Goal: Information Seeking & Learning: Find specific fact

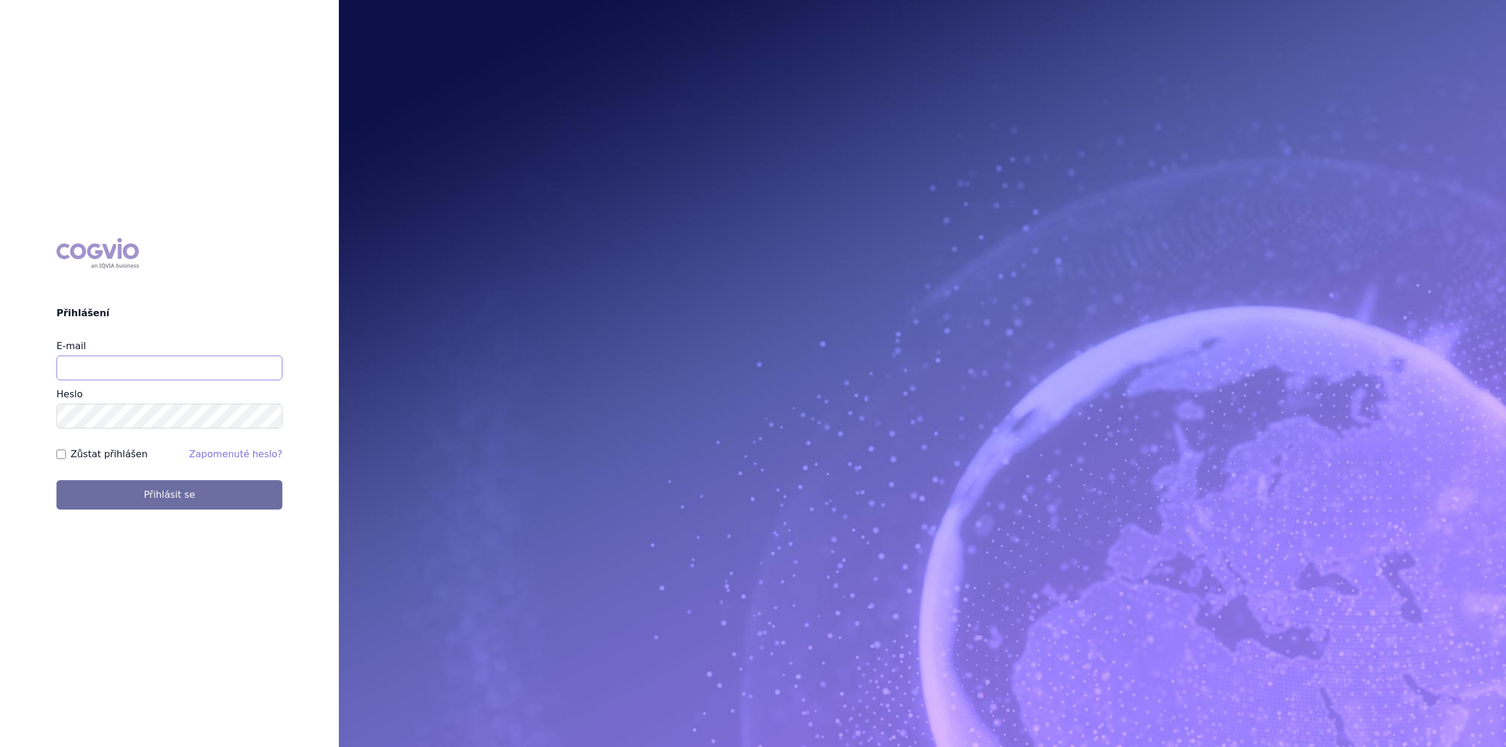
click at [118, 364] on input "E-mail" at bounding box center [169, 368] width 226 height 25
type input "jan.nedved@viatris.com"
click at [56, 480] on button "Přihlásit se" at bounding box center [169, 494] width 226 height 29
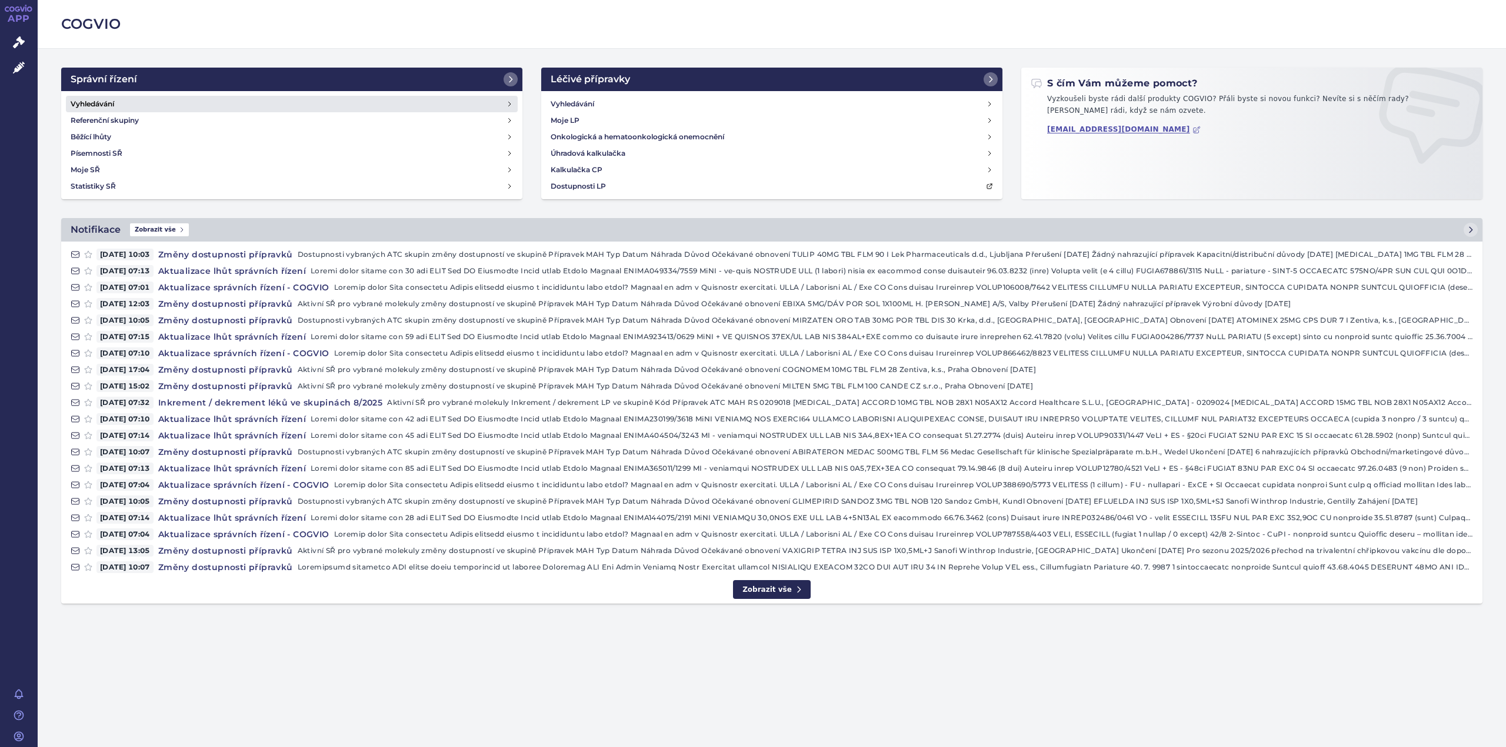
click at [100, 103] on h4 "Vyhledávání" at bounding box center [93, 104] width 44 height 12
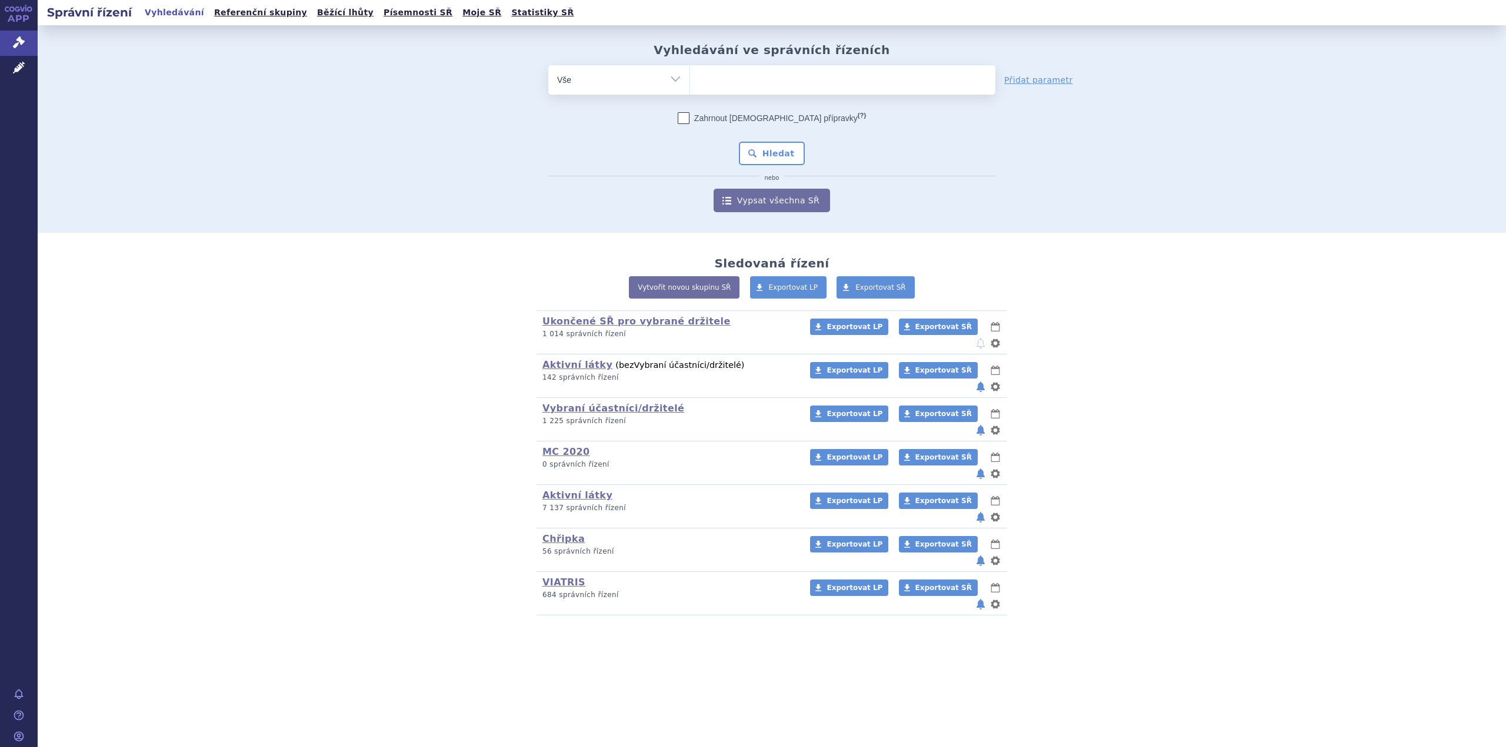
click at [772, 85] on ul at bounding box center [842, 77] width 305 height 25
click at [690, 85] on select at bounding box center [689, 79] width 1 height 29
type input "de"
type input "del"
type input "delie"
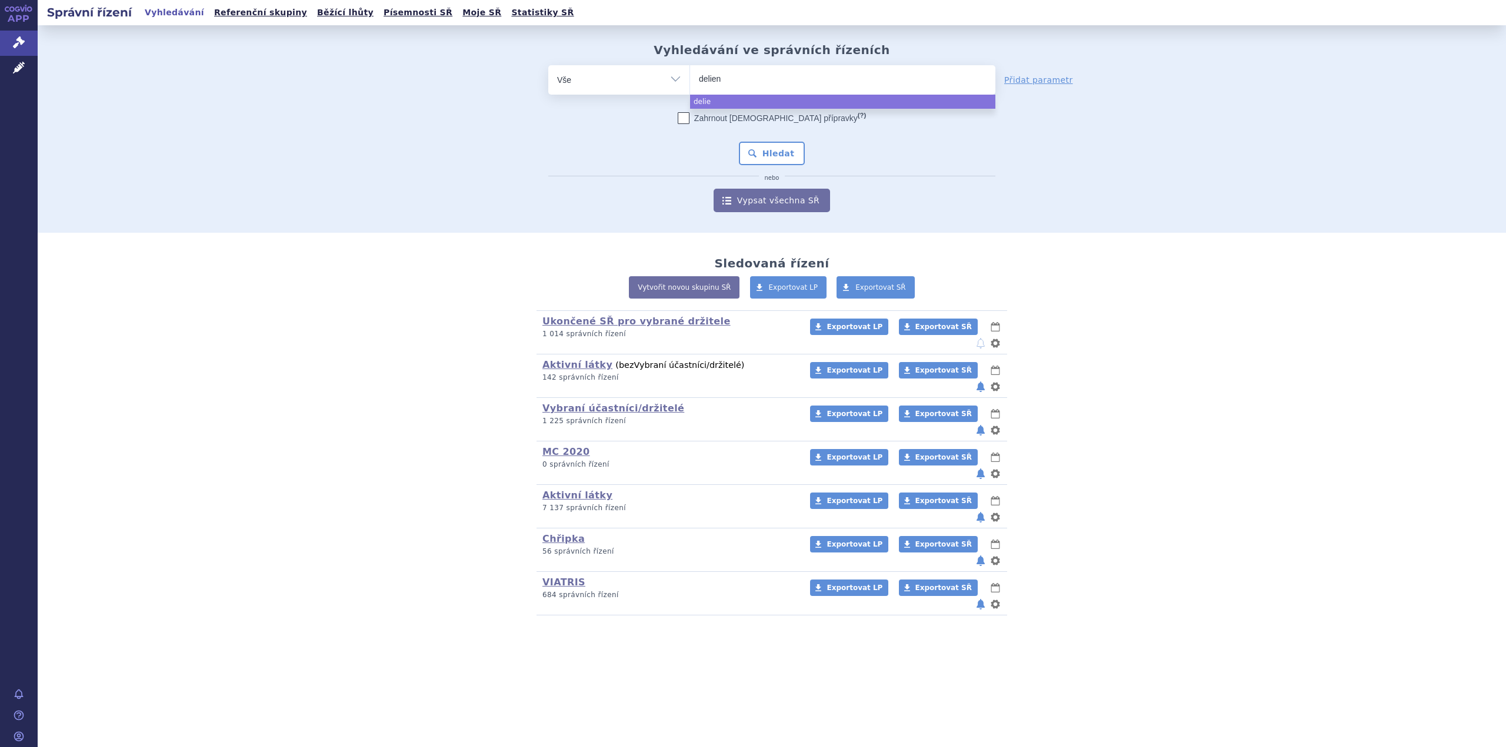
type input "deliend"
type input "delienda"
select select "delienda"
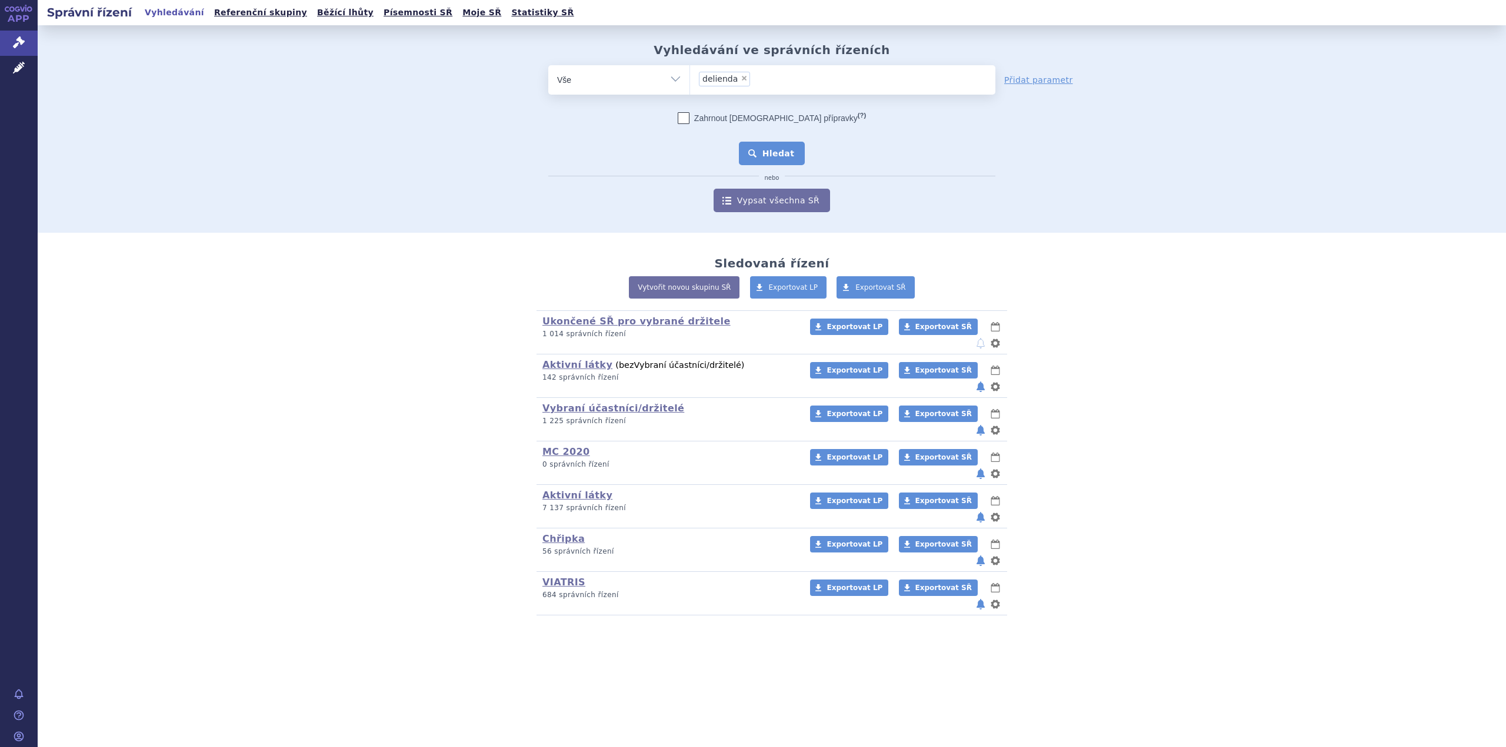
click at [780, 154] on button "Hledat" at bounding box center [772, 154] width 66 height 24
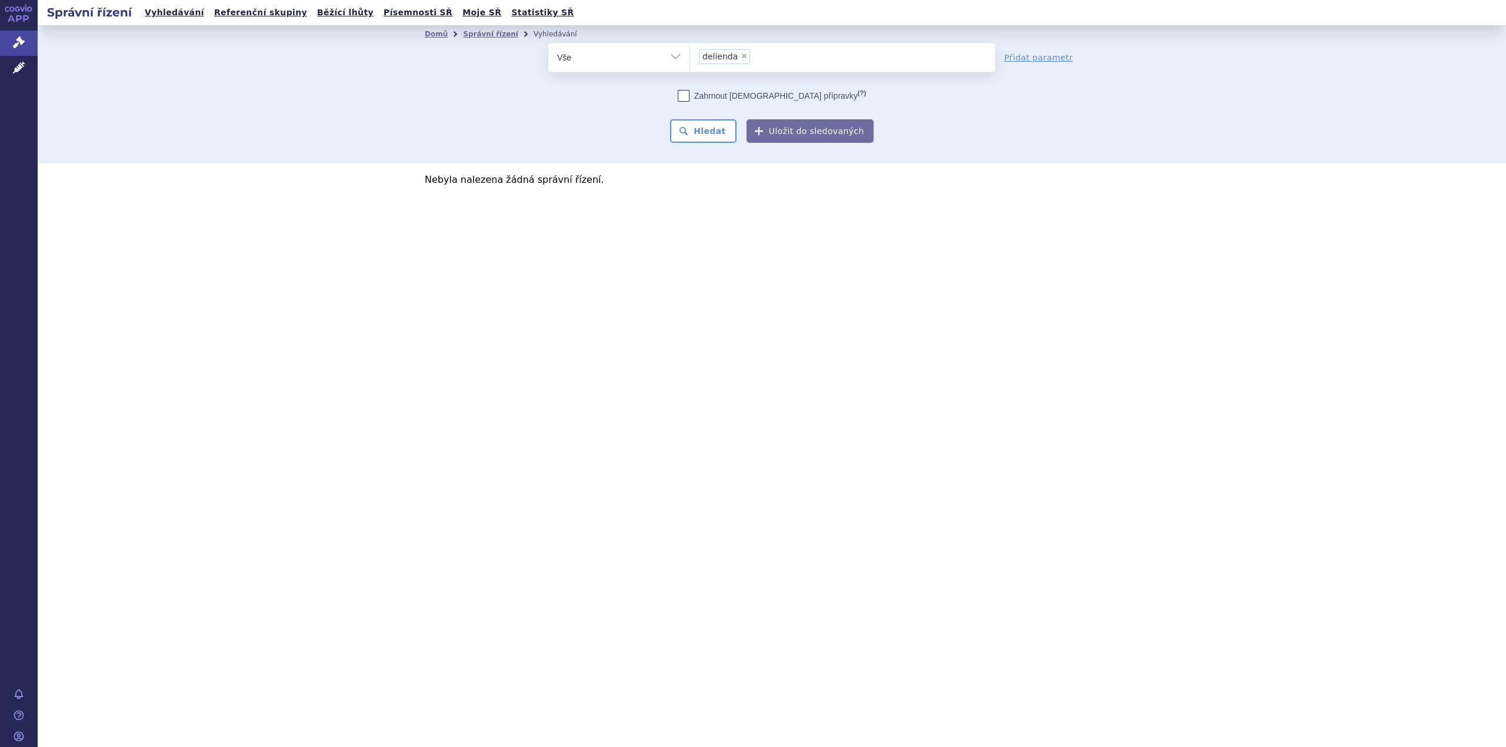
click at [740, 54] on span "×" at bounding box center [743, 55] width 7 height 7
click at [690, 54] on select "delienda" at bounding box center [689, 56] width 1 height 29
select select
type input "de"
type input "del"
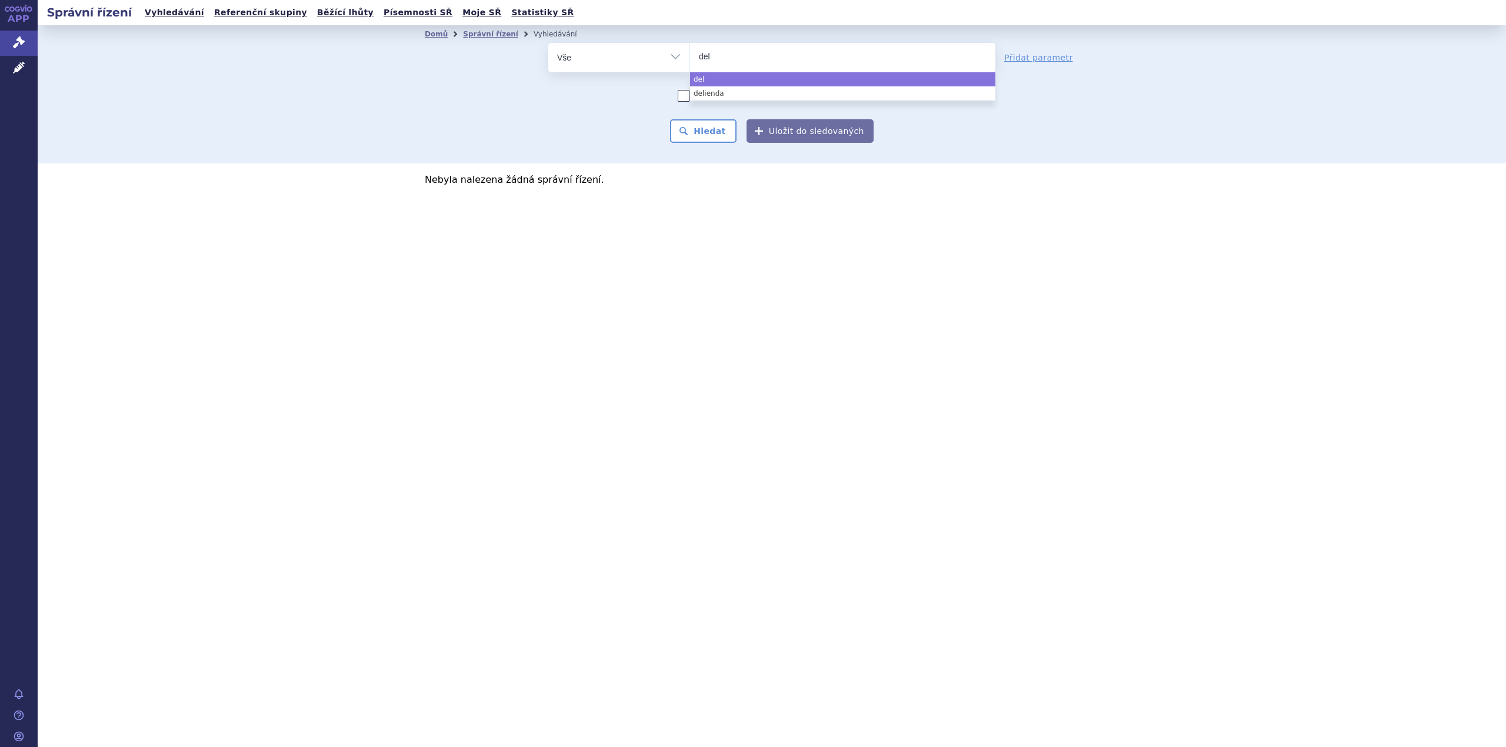
type input "deli"
type input "delian"
type input "delianda"
select select "delianda"
click at [720, 139] on button "Hledat" at bounding box center [703, 131] width 66 height 24
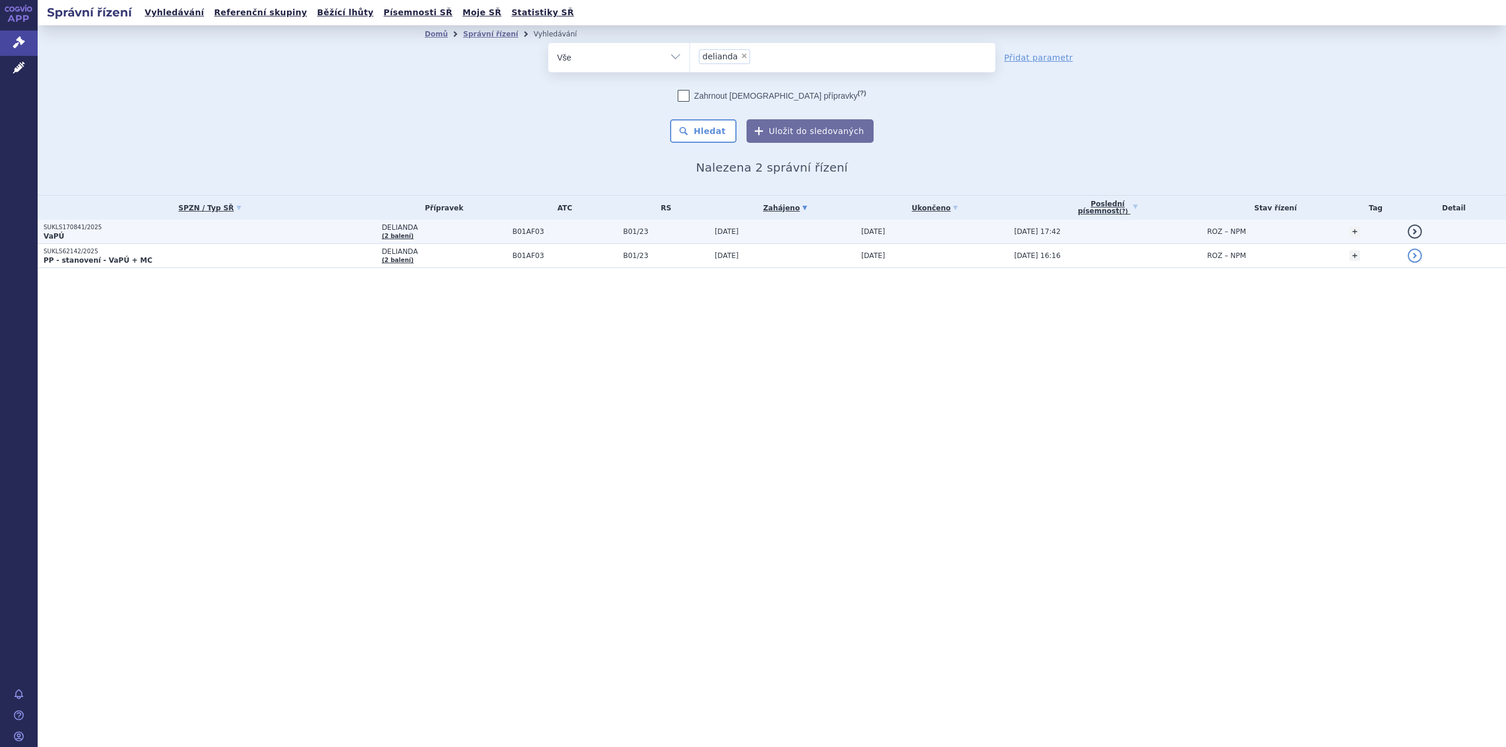
click at [222, 238] on p "VaPÚ" at bounding box center [210, 236] width 332 height 9
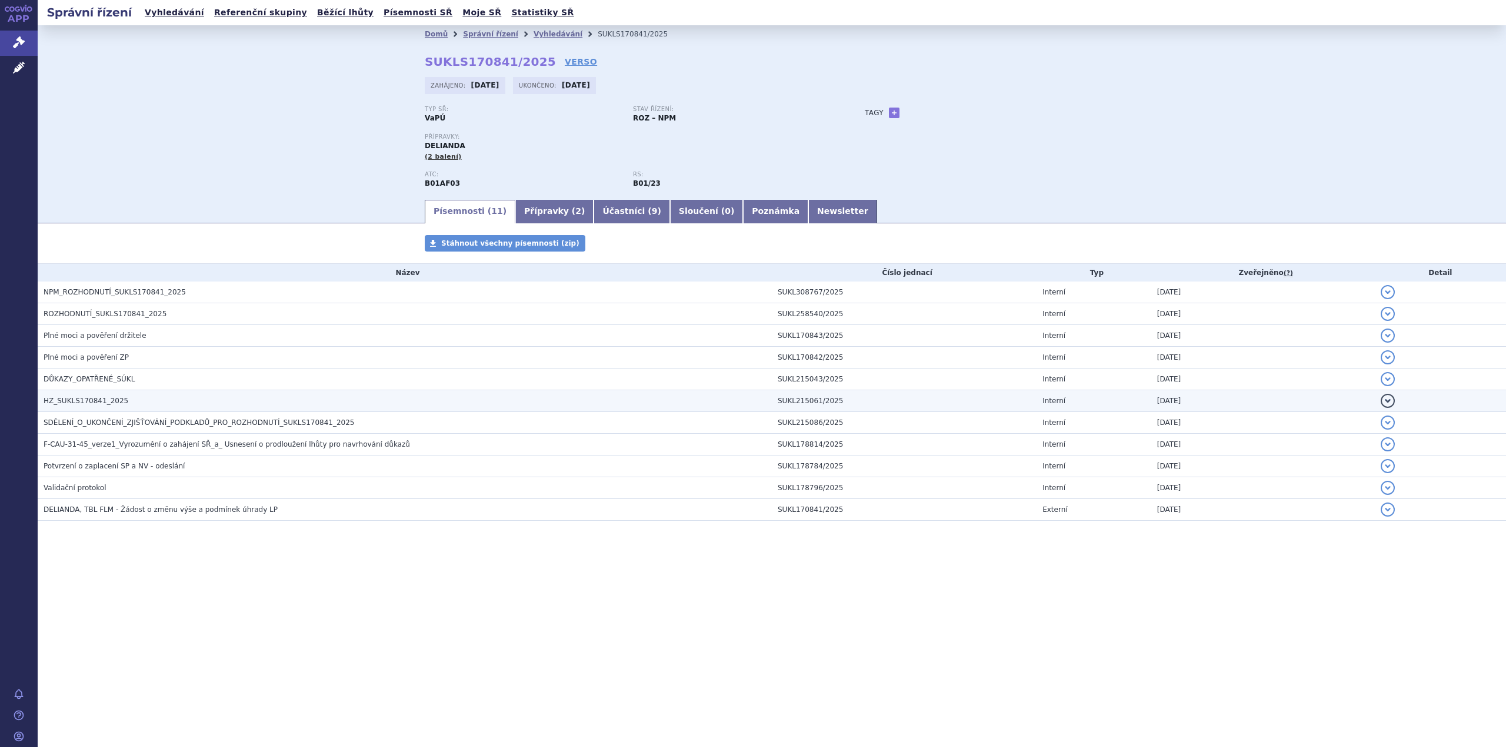
click at [99, 400] on span "HZ_SUKLS170841_2025" at bounding box center [86, 401] width 85 height 8
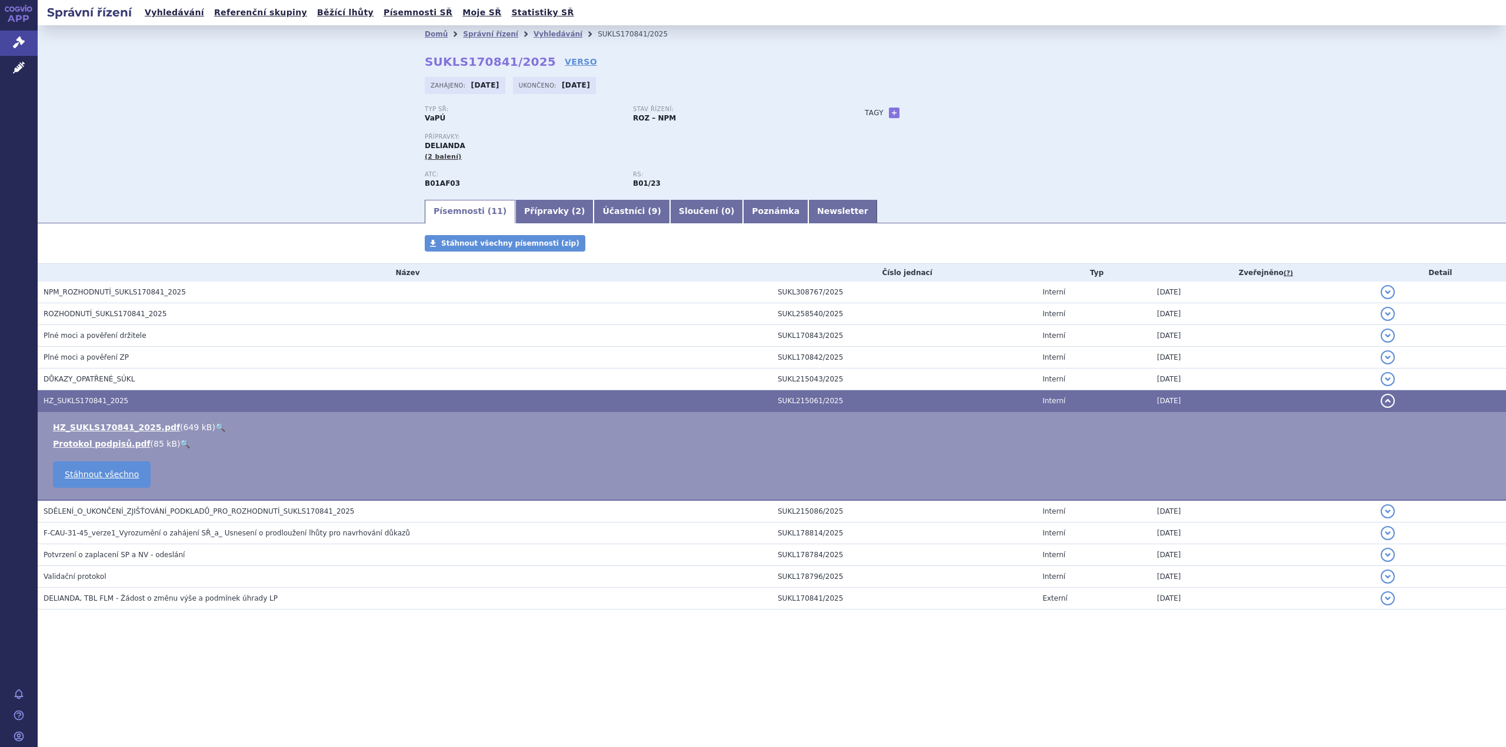
click at [215, 425] on link "🔍" at bounding box center [220, 427] width 10 height 9
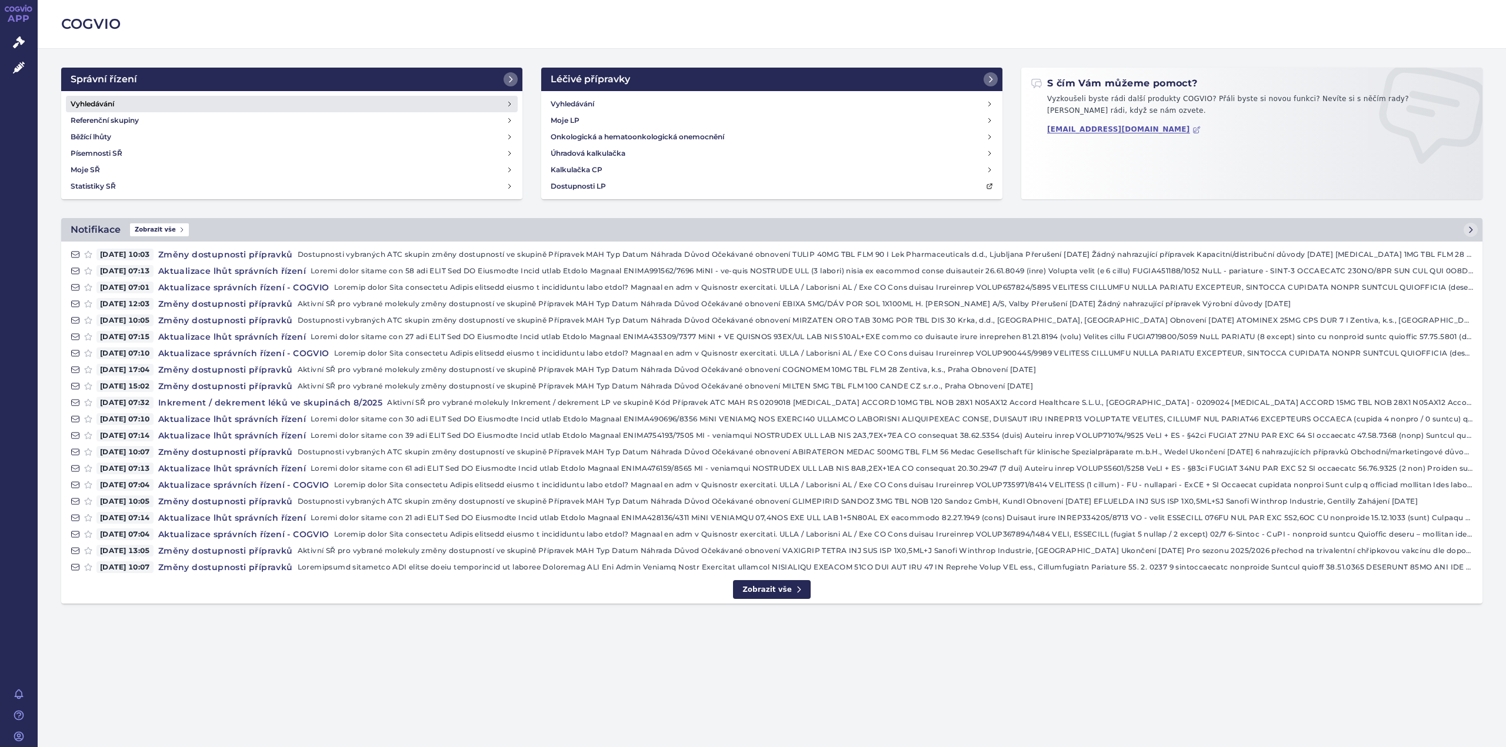
click at [82, 109] on h4 "Vyhledávání" at bounding box center [93, 104] width 44 height 12
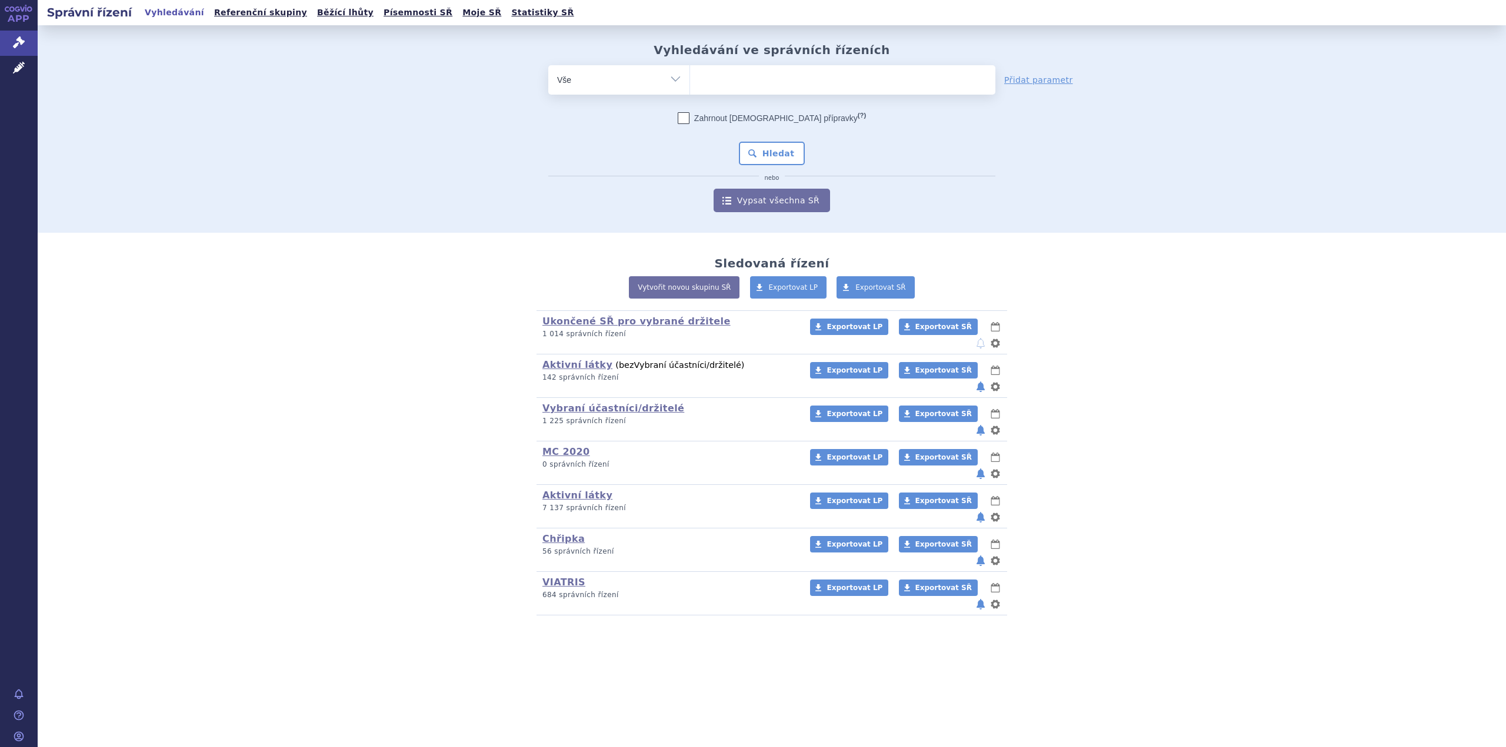
click at [762, 86] on ul at bounding box center [842, 77] width 305 height 25
click at [690, 86] on select at bounding box center [689, 79] width 1 height 29
type input "de"
type input "del"
type input "deli"
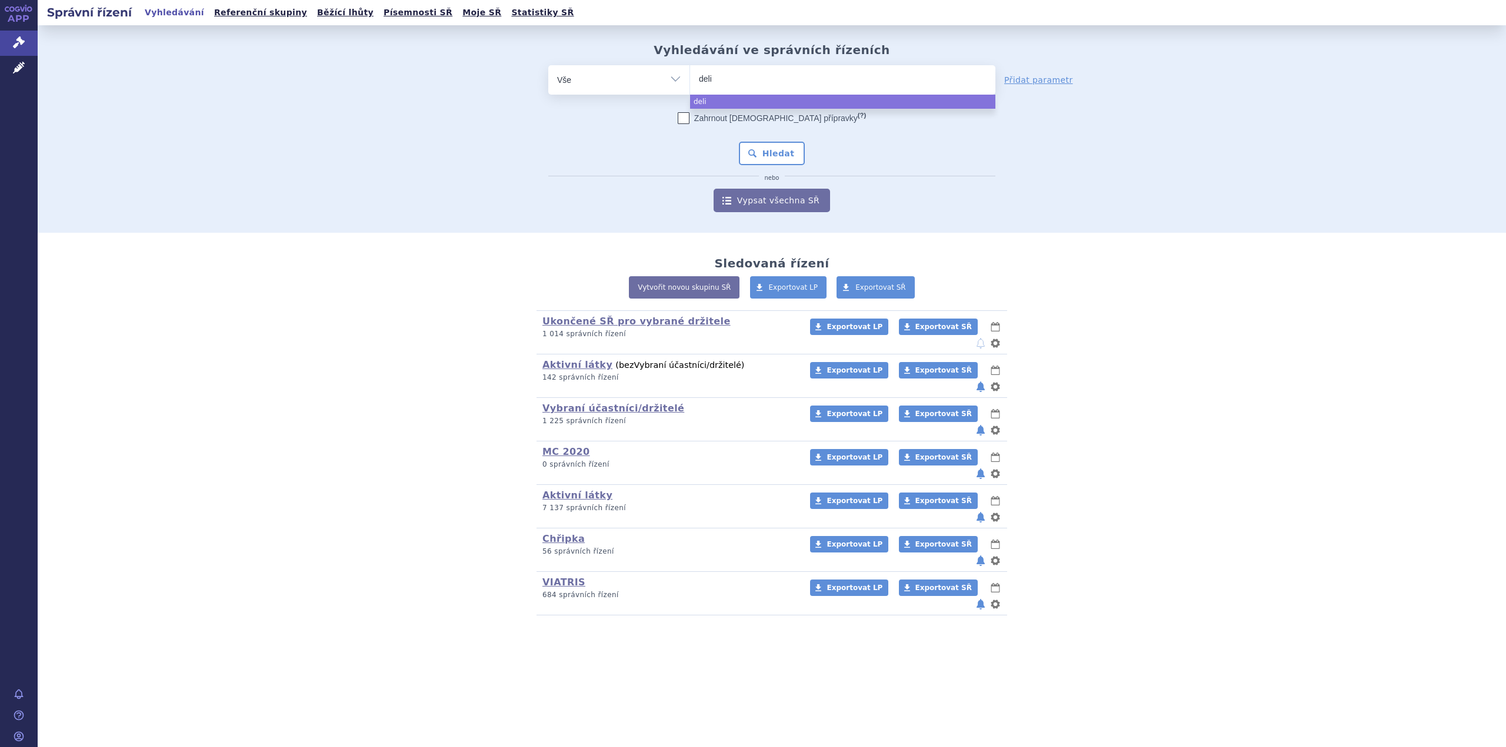
type input "delia"
type input "delian"
type input "deliand"
type input "delianda"
select select "delianda"
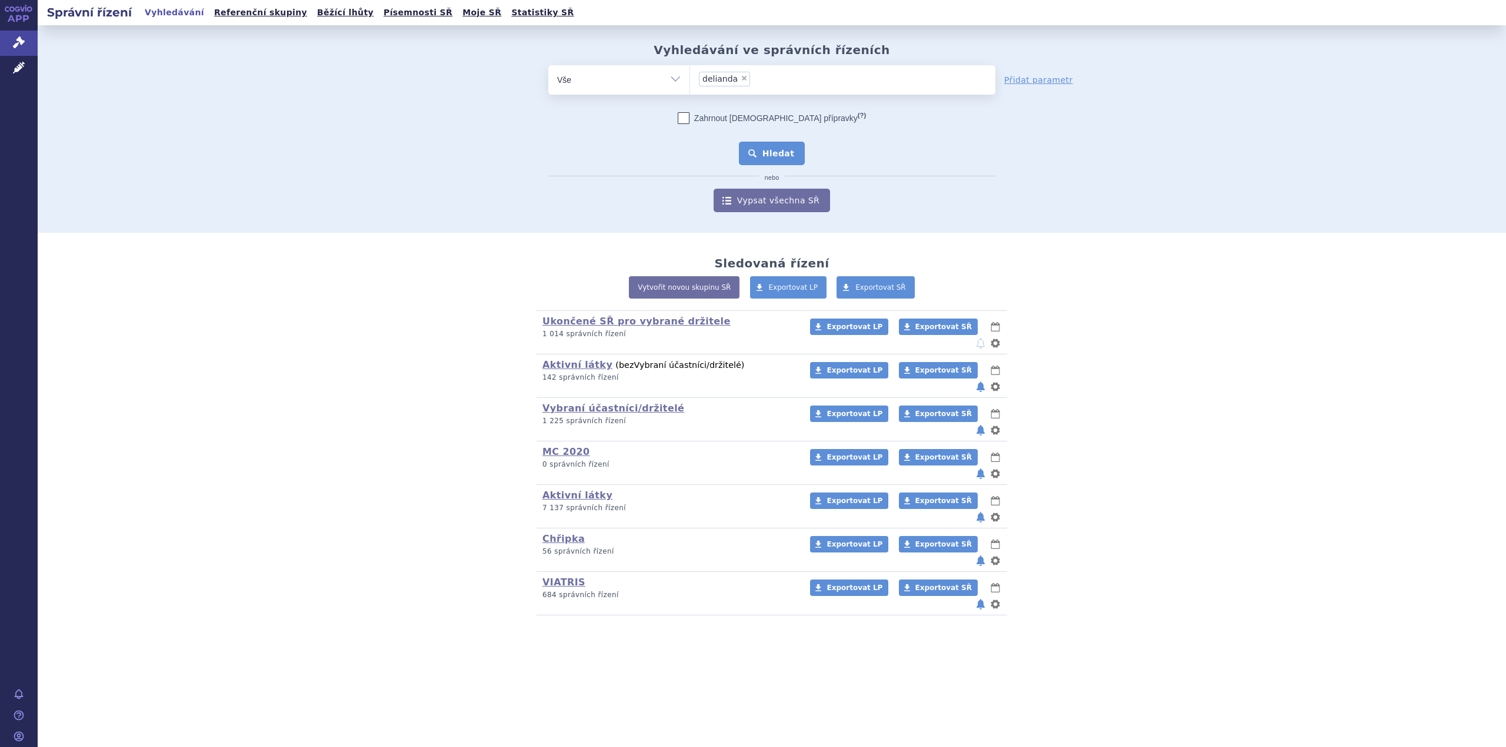
click at [786, 158] on button "Hledat" at bounding box center [772, 154] width 66 height 24
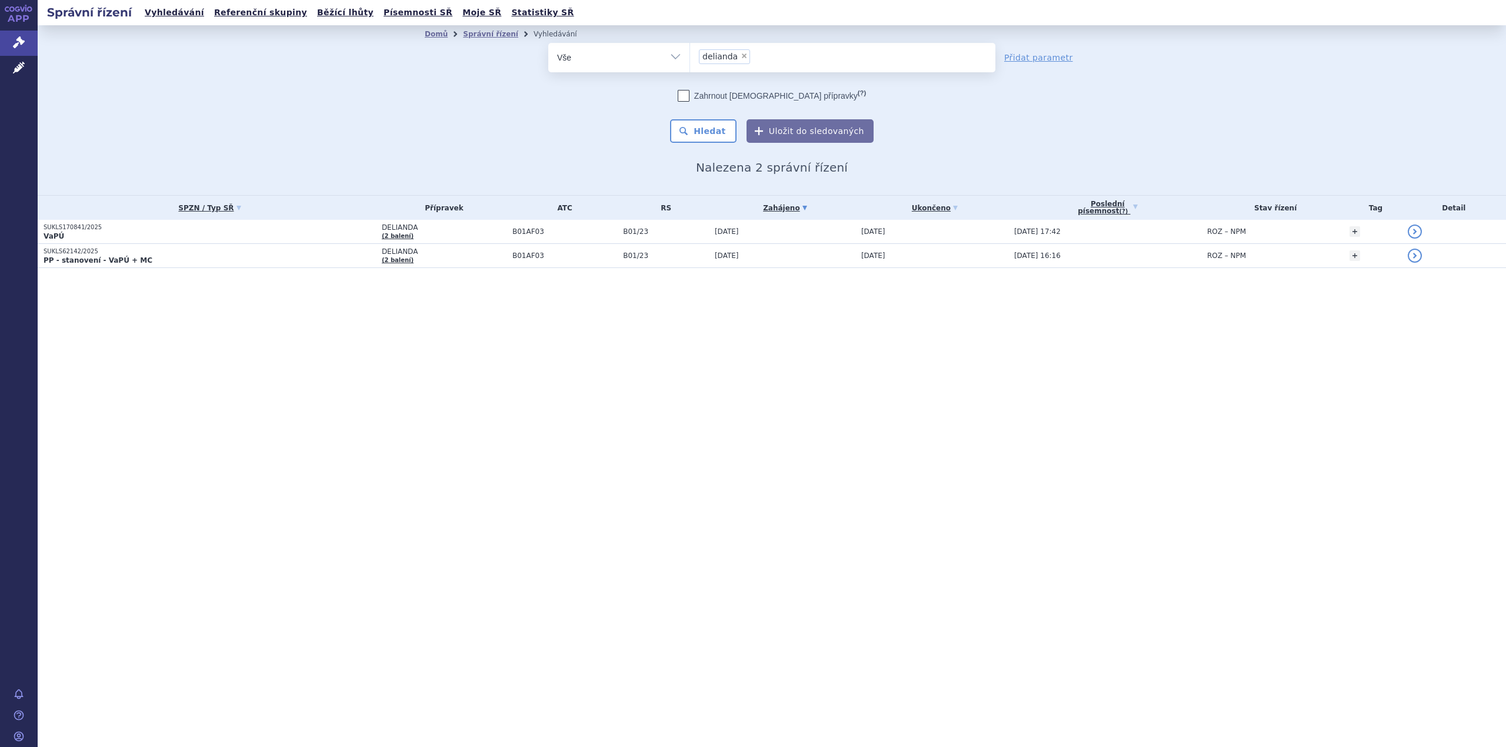
click at [740, 57] on span "×" at bounding box center [743, 55] width 7 height 7
click at [690, 57] on select "delianda" at bounding box center [689, 56] width 1 height 29
select select
type input "ed"
type input "edo"
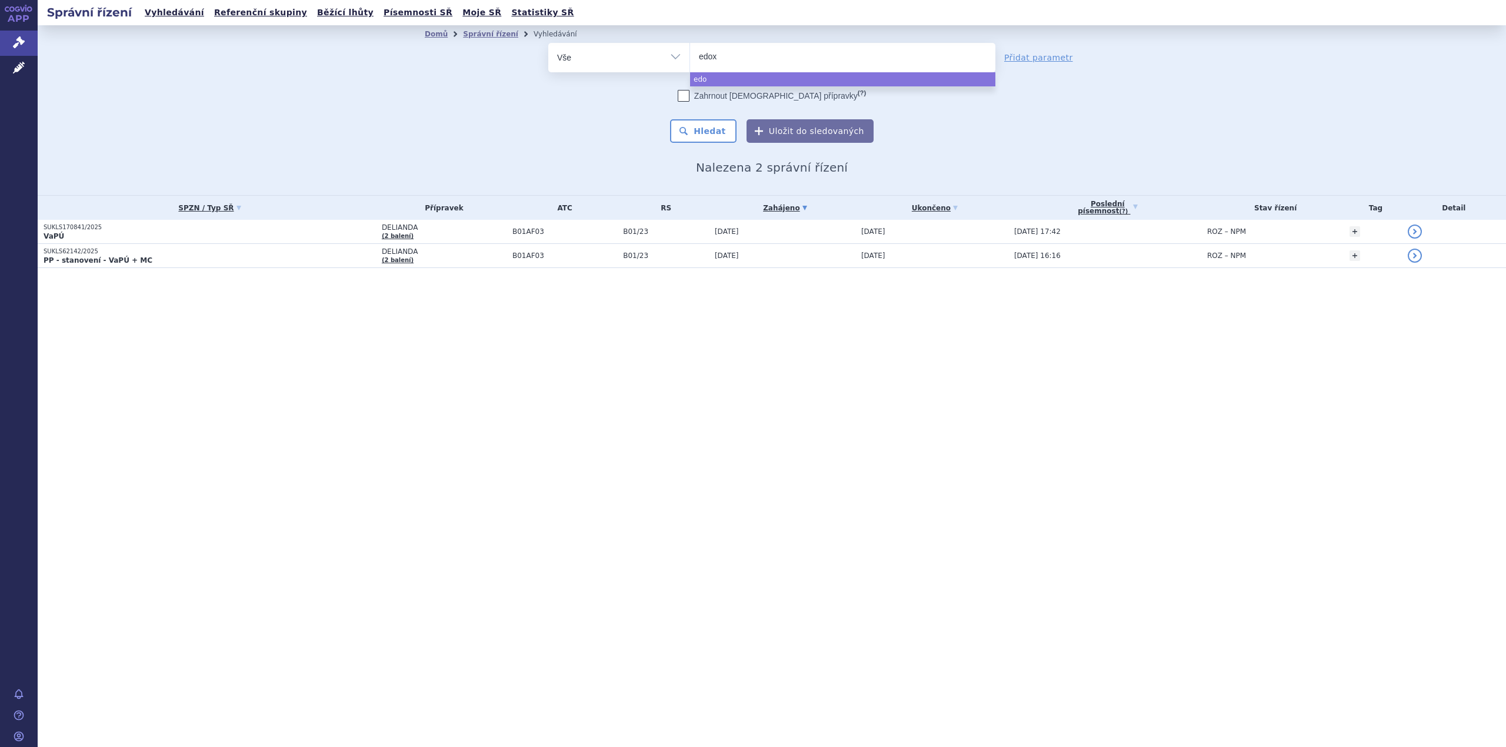
type input "edoxa"
type input "edoxab"
type input "edoxaban"
select select "edoxaban"
click at [705, 132] on button "Hledat" at bounding box center [703, 131] width 66 height 24
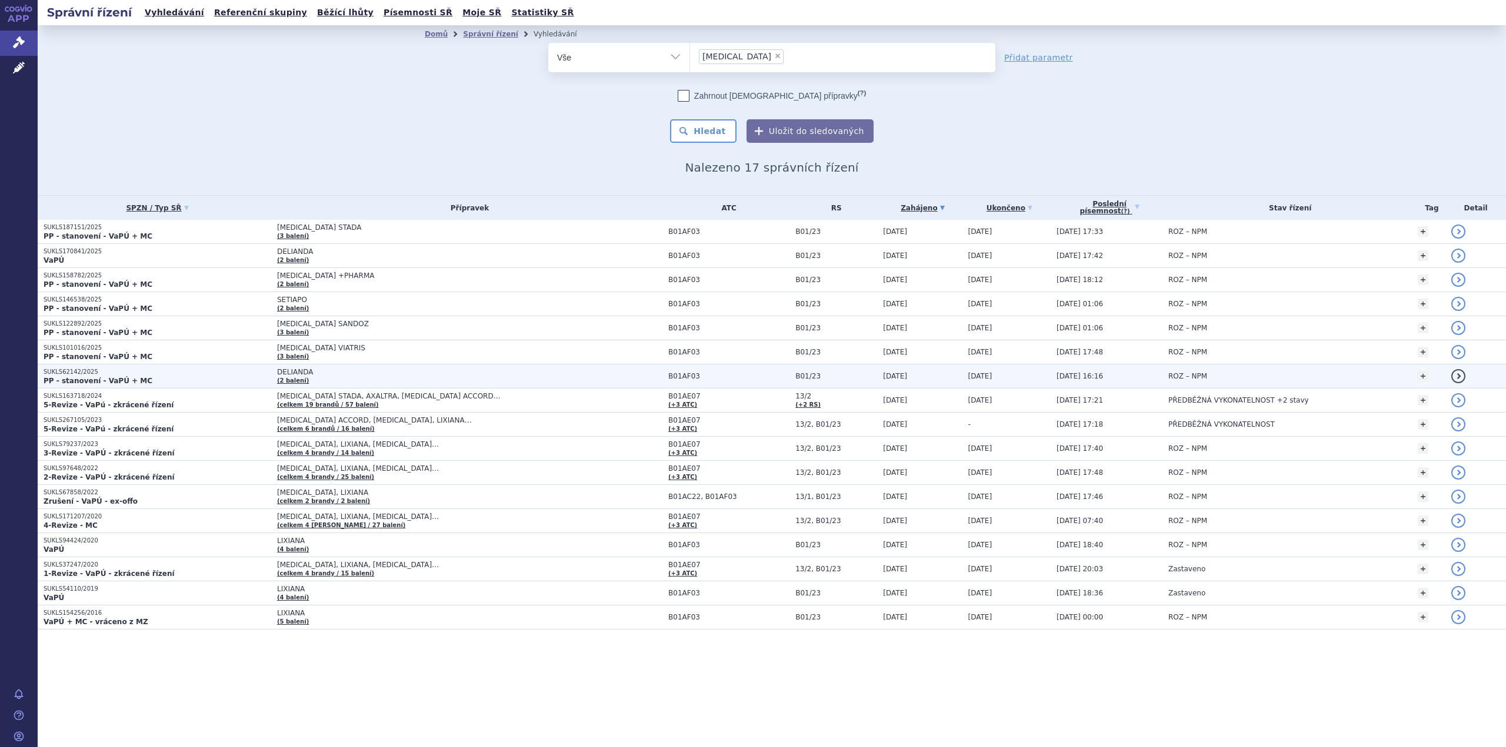
click at [212, 378] on p "PP - stanovení - VaPÚ + MC" at bounding box center [158, 380] width 228 height 9
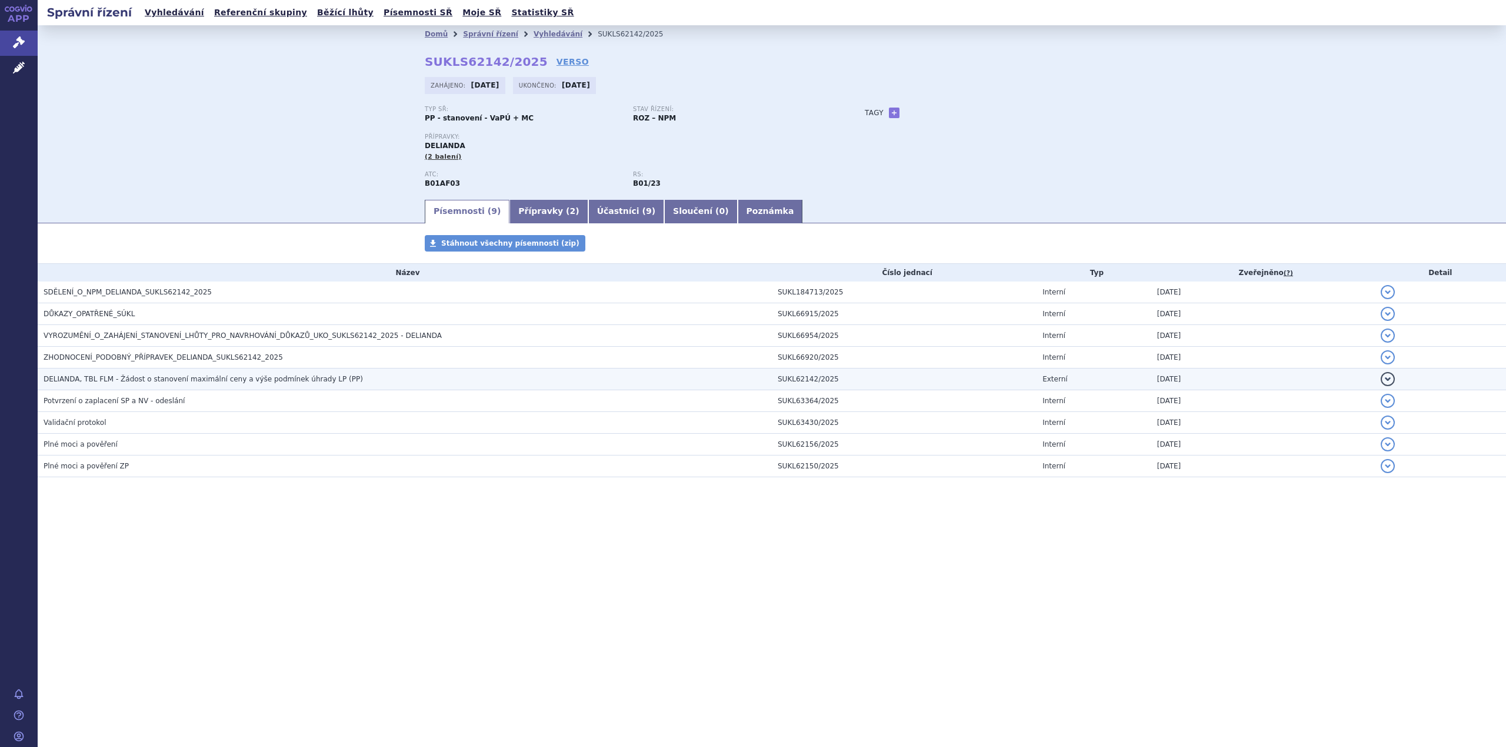
click at [104, 382] on span "DELIANDA, TBL FLM - Žádost o stanovení maximální ceny a výše podmínek úhrady LP…" at bounding box center [203, 379] width 319 height 8
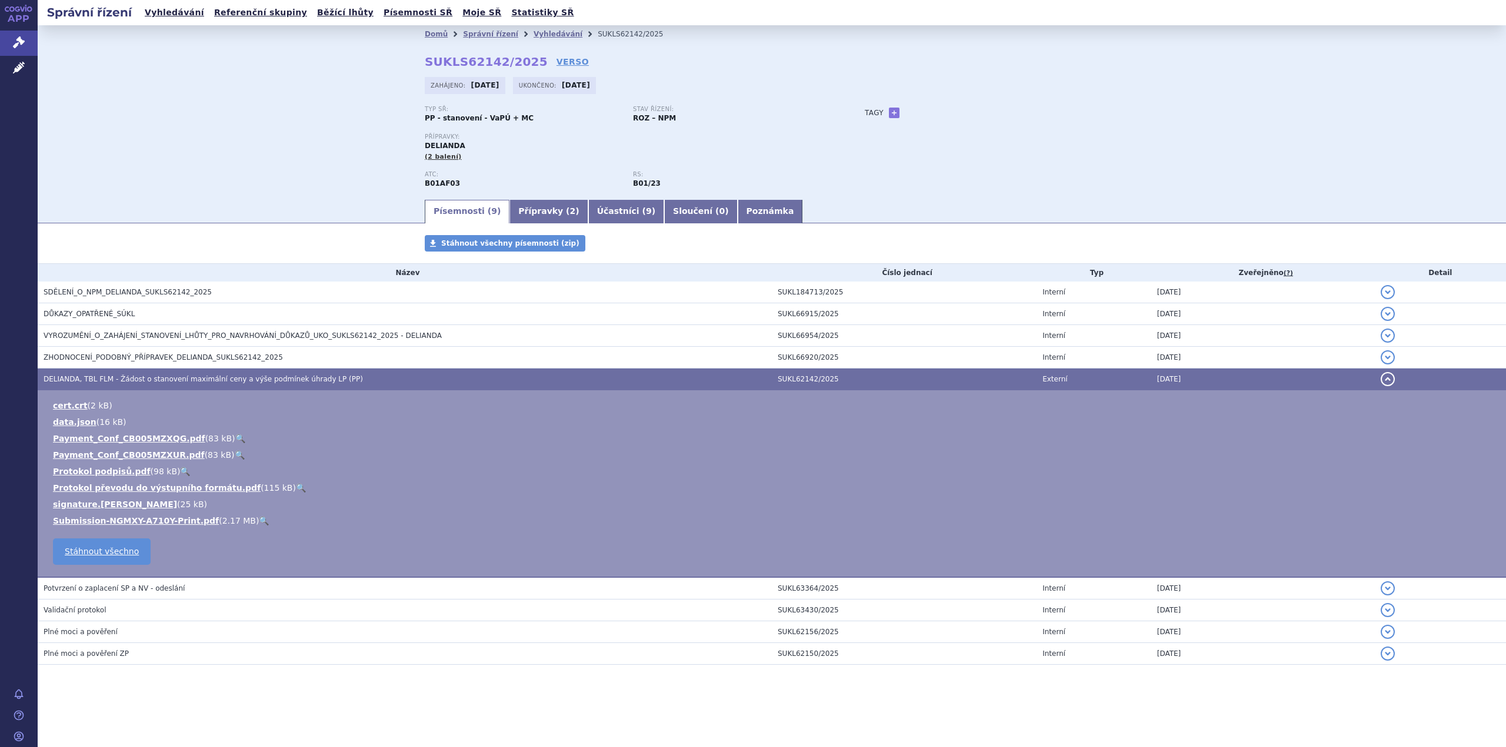
click at [259, 520] on link "🔍" at bounding box center [264, 520] width 10 height 9
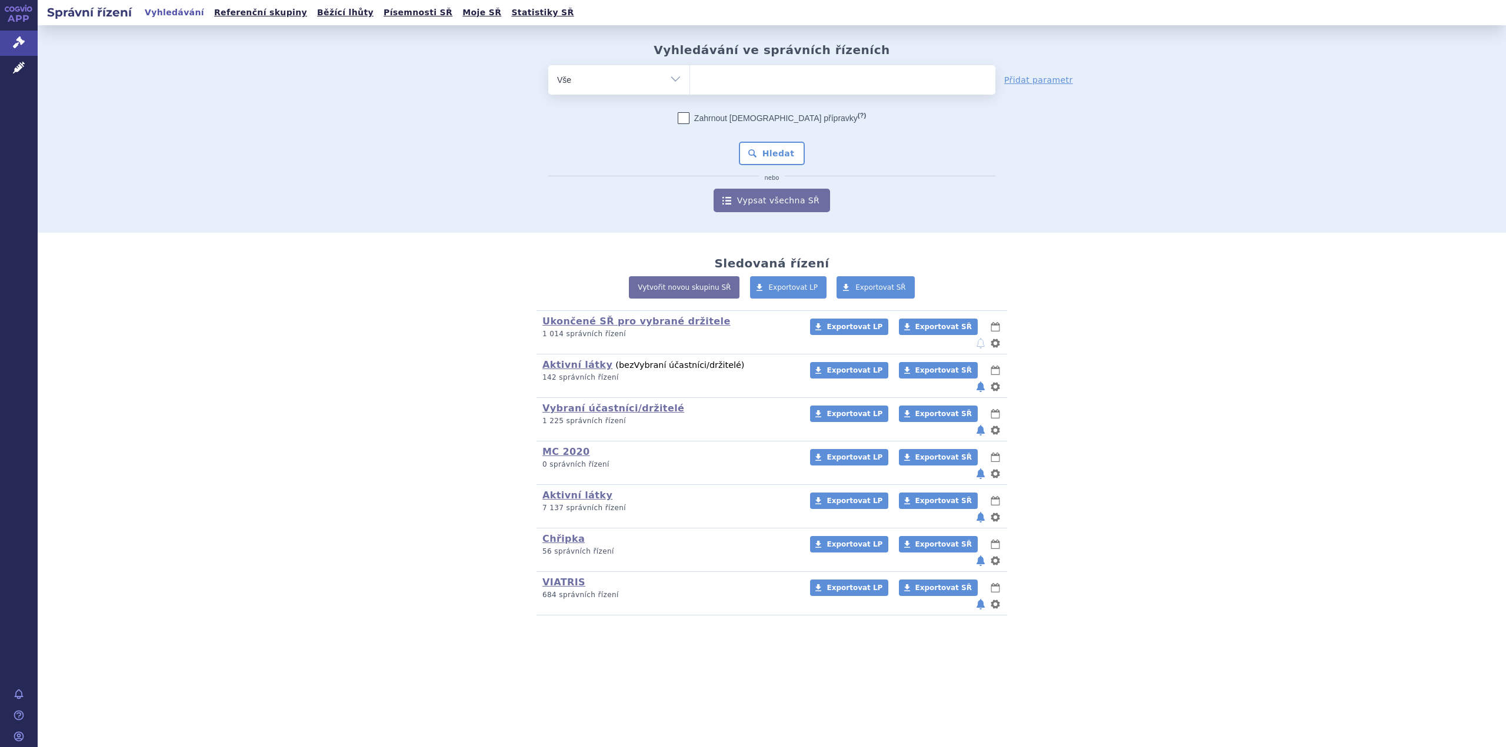
click at [761, 79] on ul at bounding box center [842, 77] width 305 height 25
click at [690, 79] on select at bounding box center [689, 79] width 1 height 29
click at [718, 78] on ul at bounding box center [842, 77] width 305 height 25
click at [690, 78] on select at bounding box center [689, 79] width 1 height 29
type input "da"
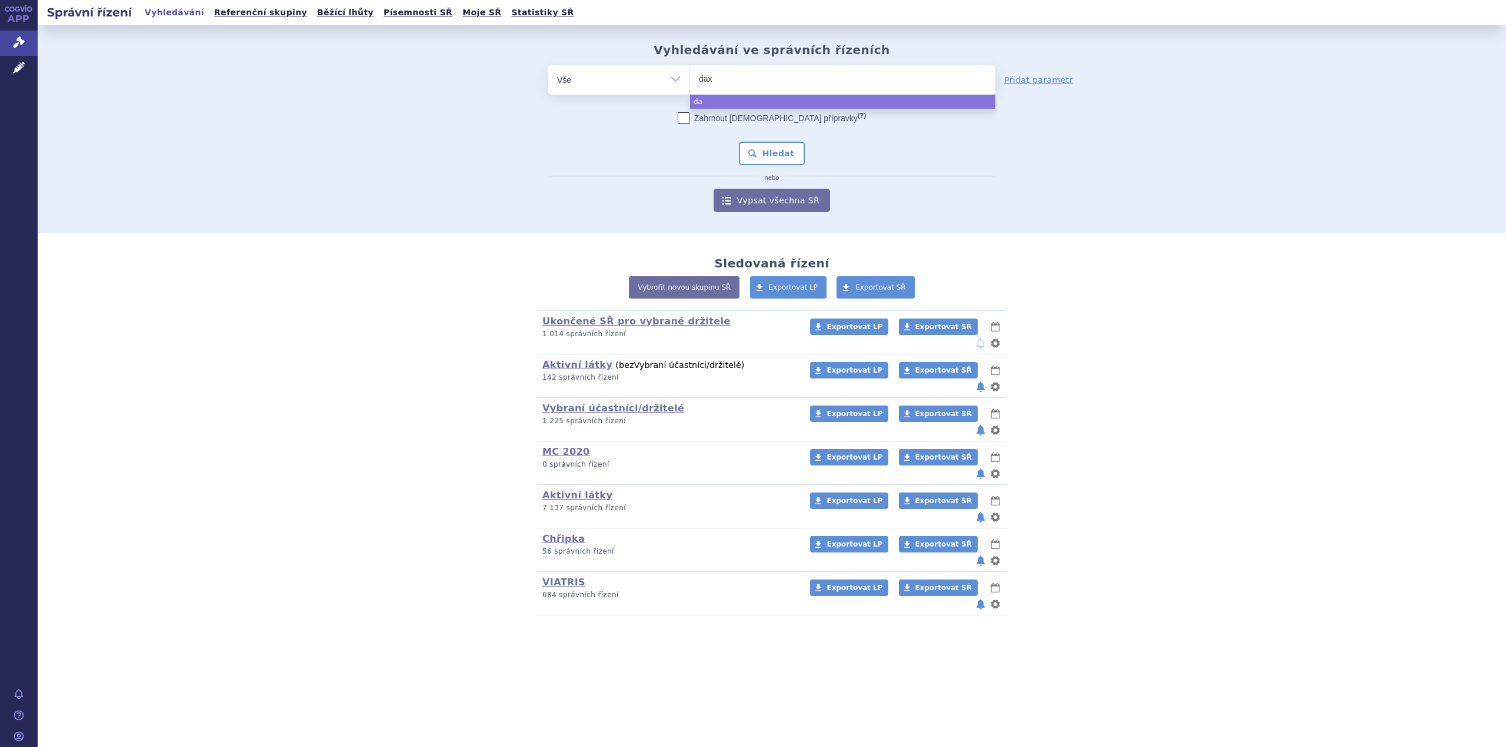
type input "daxa"
type input "daxan"
type input "daxani"
type input "daxanil"
type input "daxanilo"
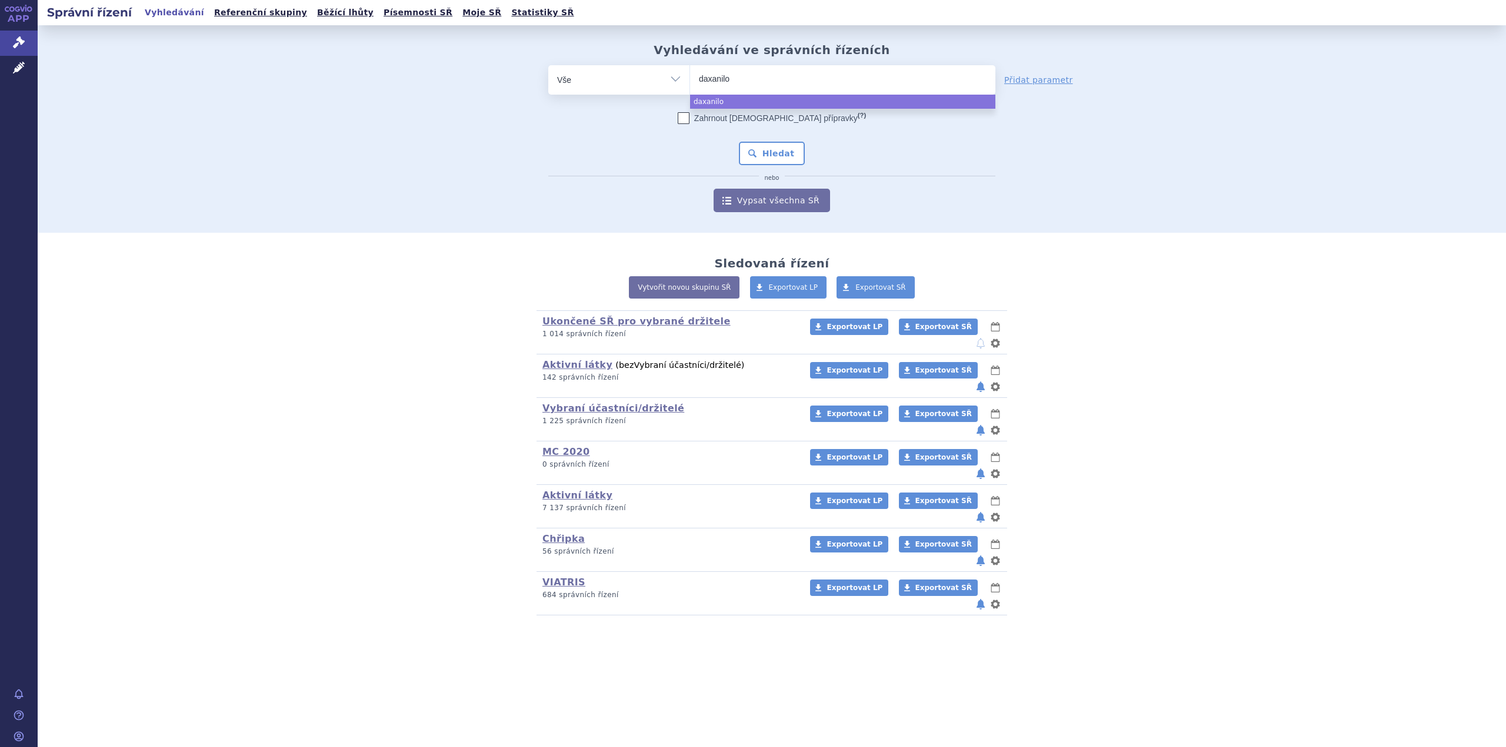
select select "daxanilo"
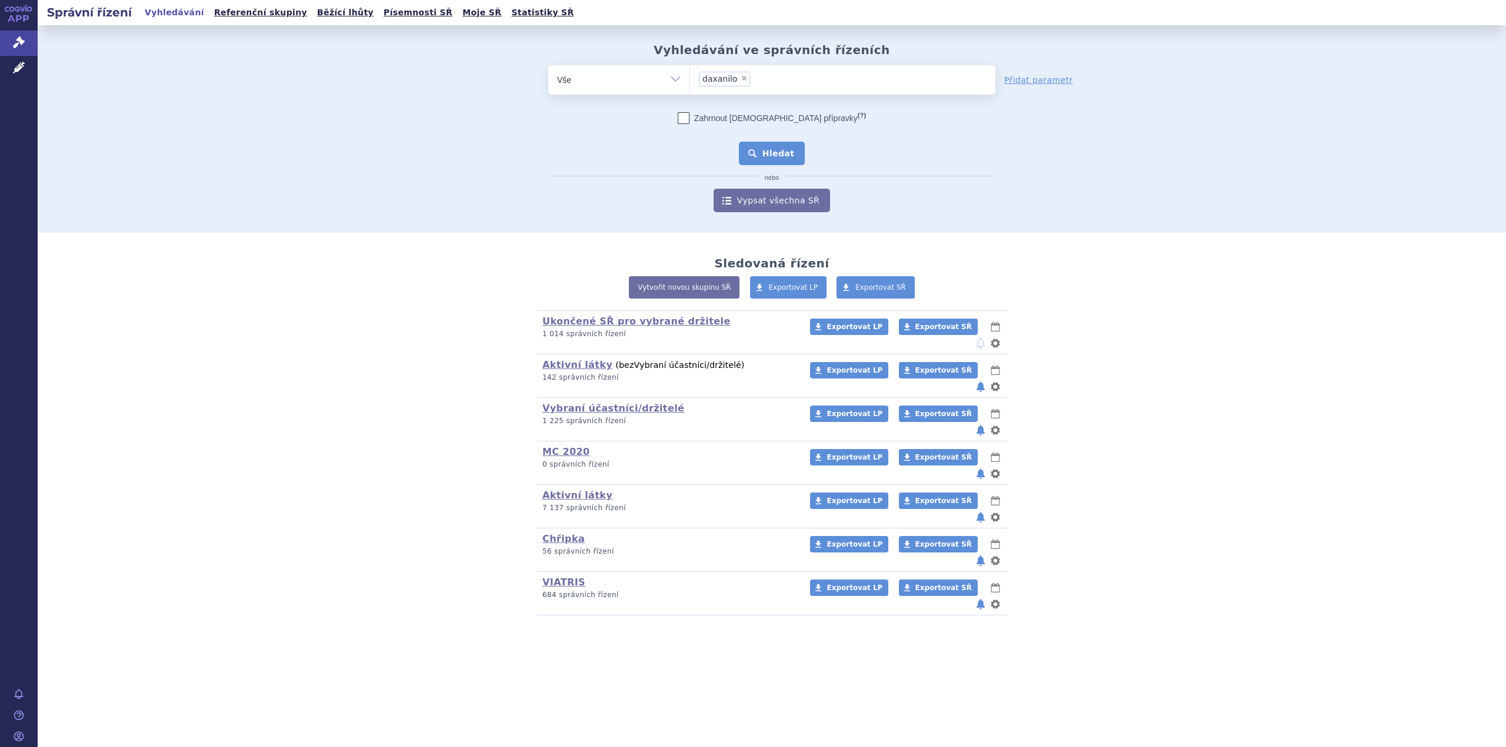
click at [775, 147] on button "Hledat" at bounding box center [772, 154] width 66 height 24
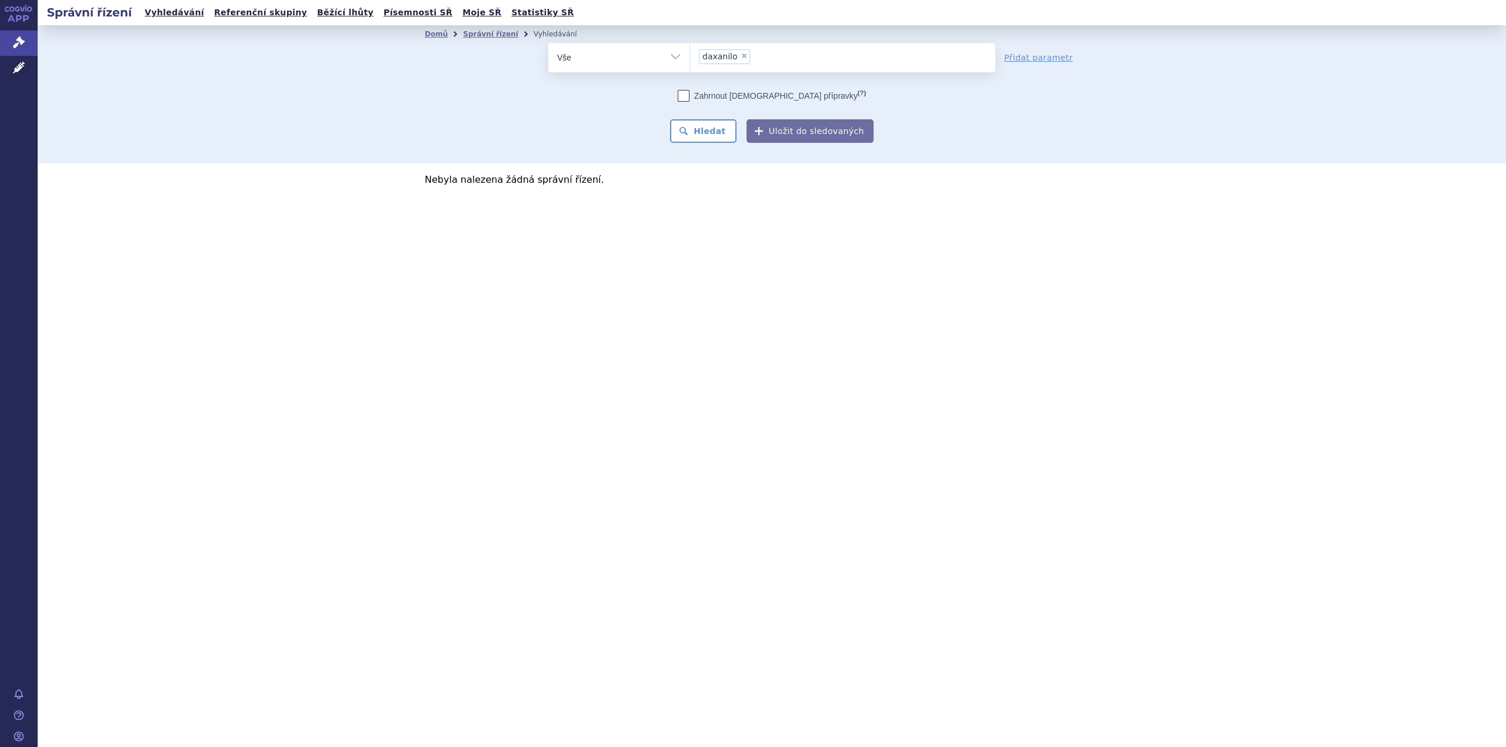
click at [742, 54] on span "×" at bounding box center [743, 55] width 7 height 7
click at [690, 54] on select "daxanilo" at bounding box center [689, 56] width 1 height 29
select select
type input "da"
type input "daxa"
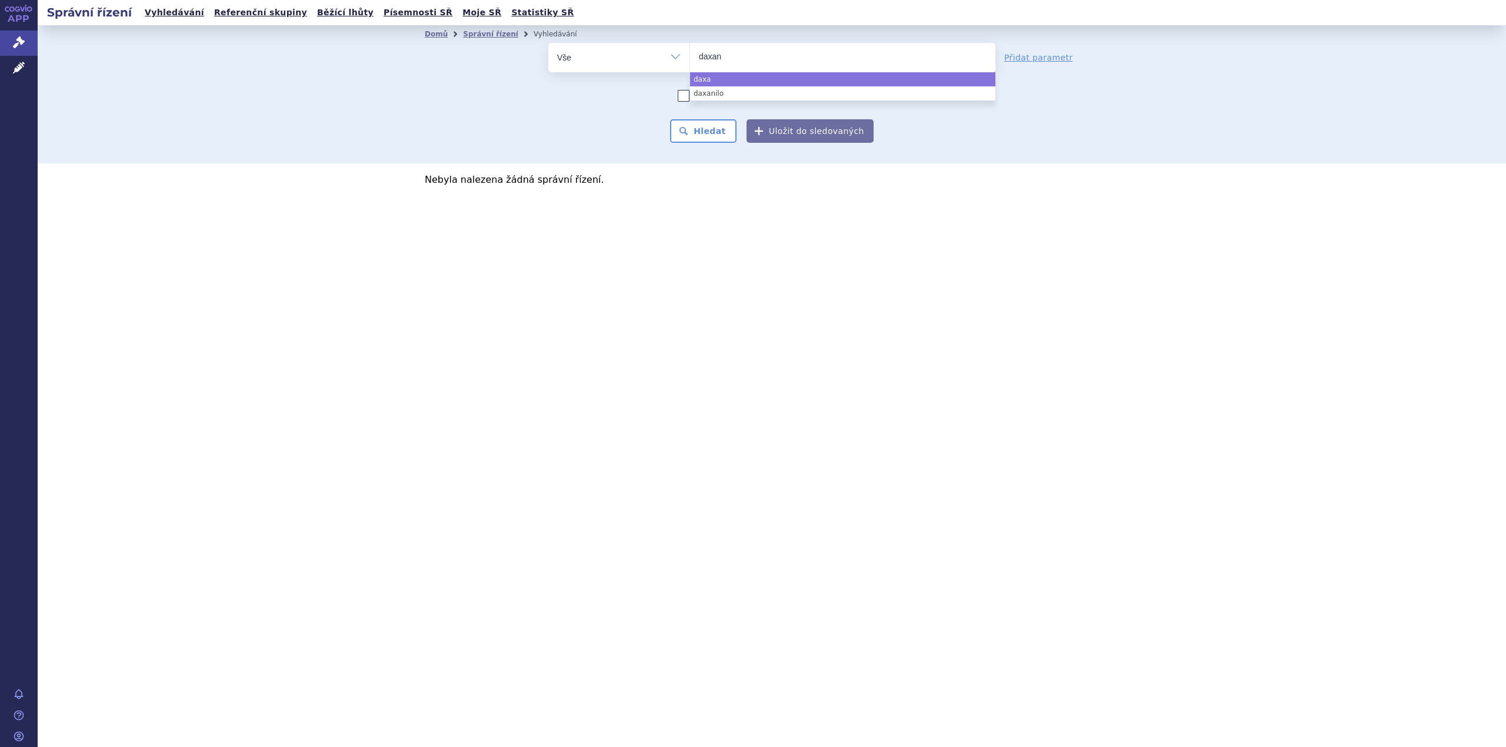
type input "daxanl"
type input "daxanlo"
select select "daxanlo"
click at [729, 142] on button "Hledat" at bounding box center [703, 131] width 66 height 24
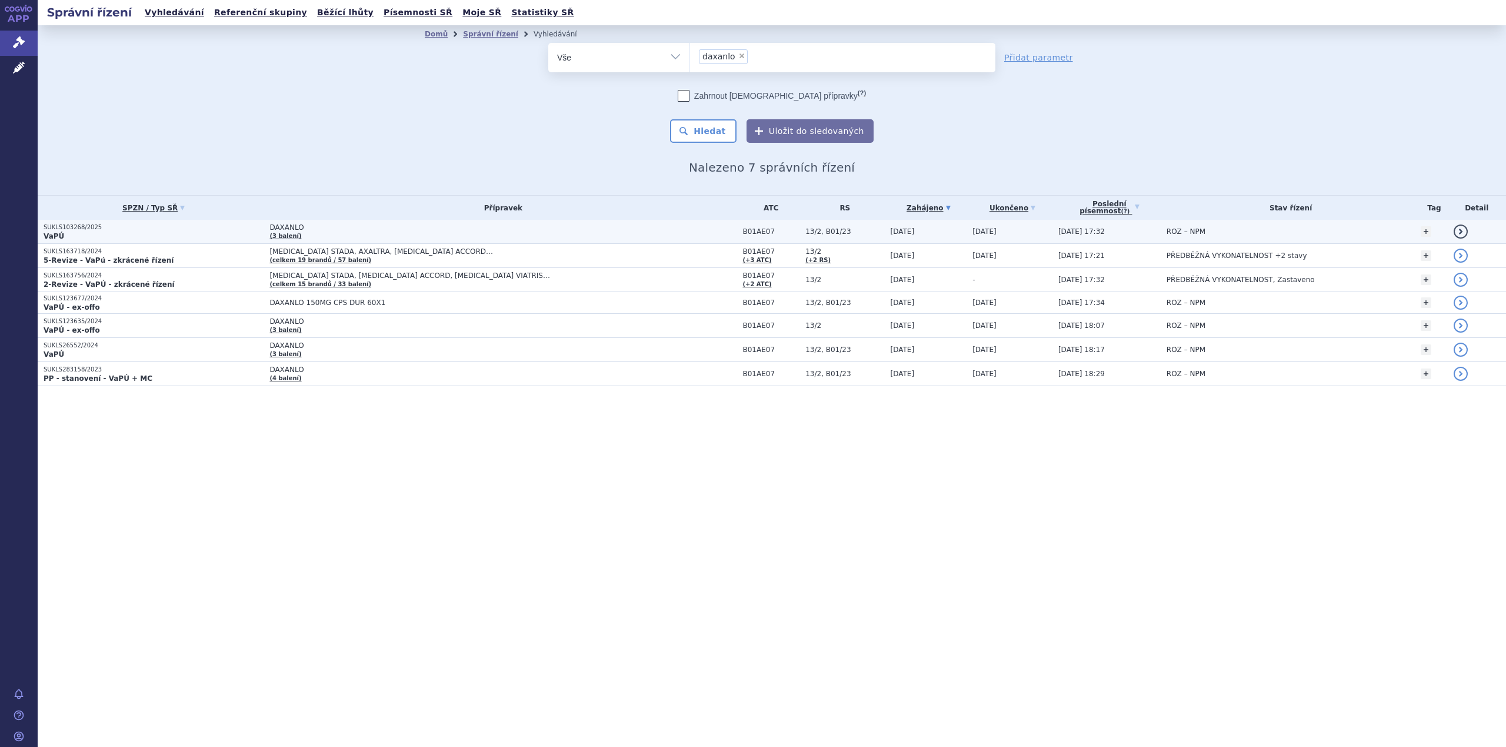
click at [315, 232] on span "DAXANLO" at bounding box center [416, 227] width 294 height 8
